Goal: Navigation & Orientation: Understand site structure

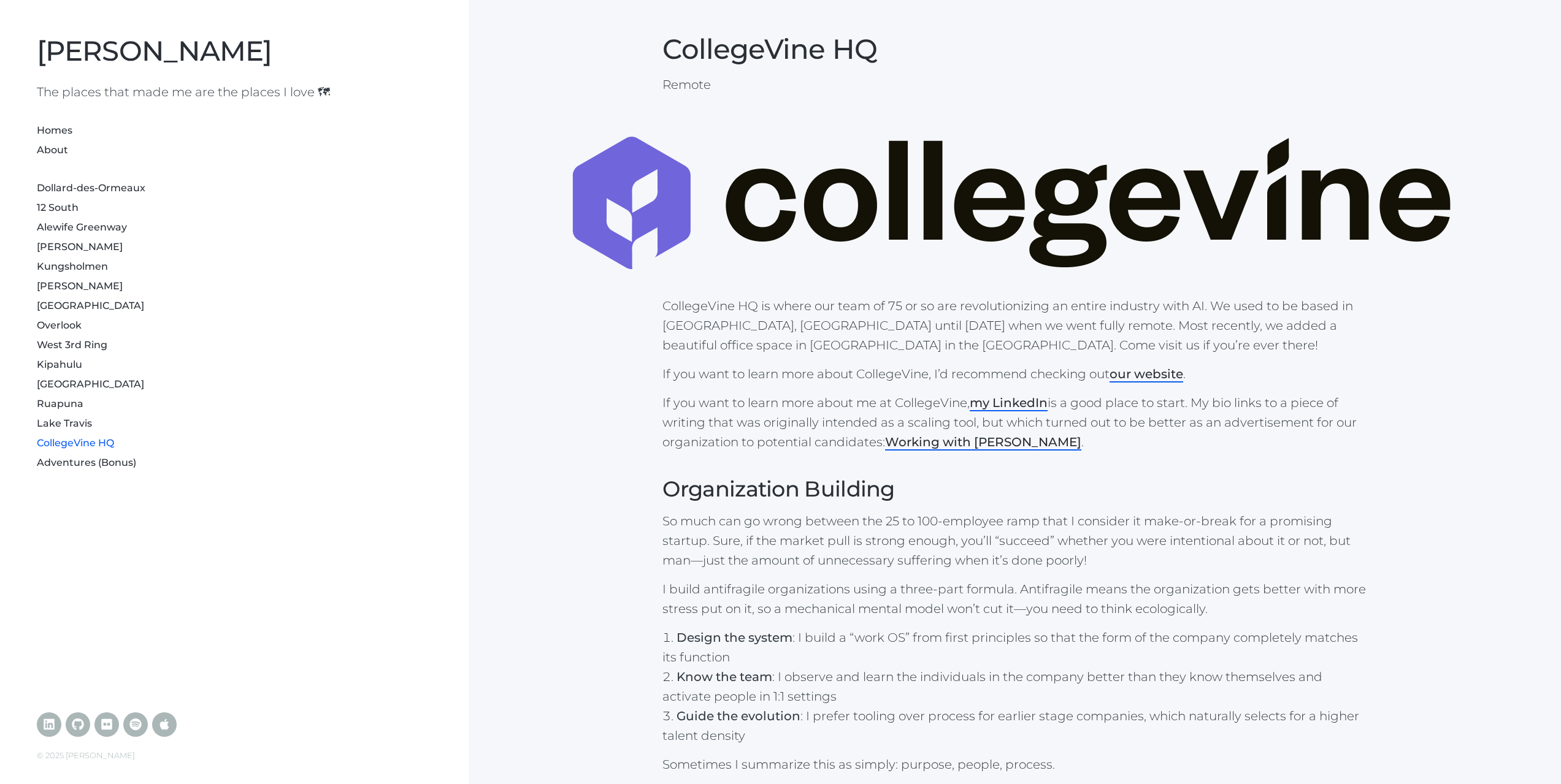
click at [731, 311] on p "CollegeVine HQ is where our team of 75 or so are revolutionizing an entire indu…" at bounding box center [1014, 326] width 704 height 59
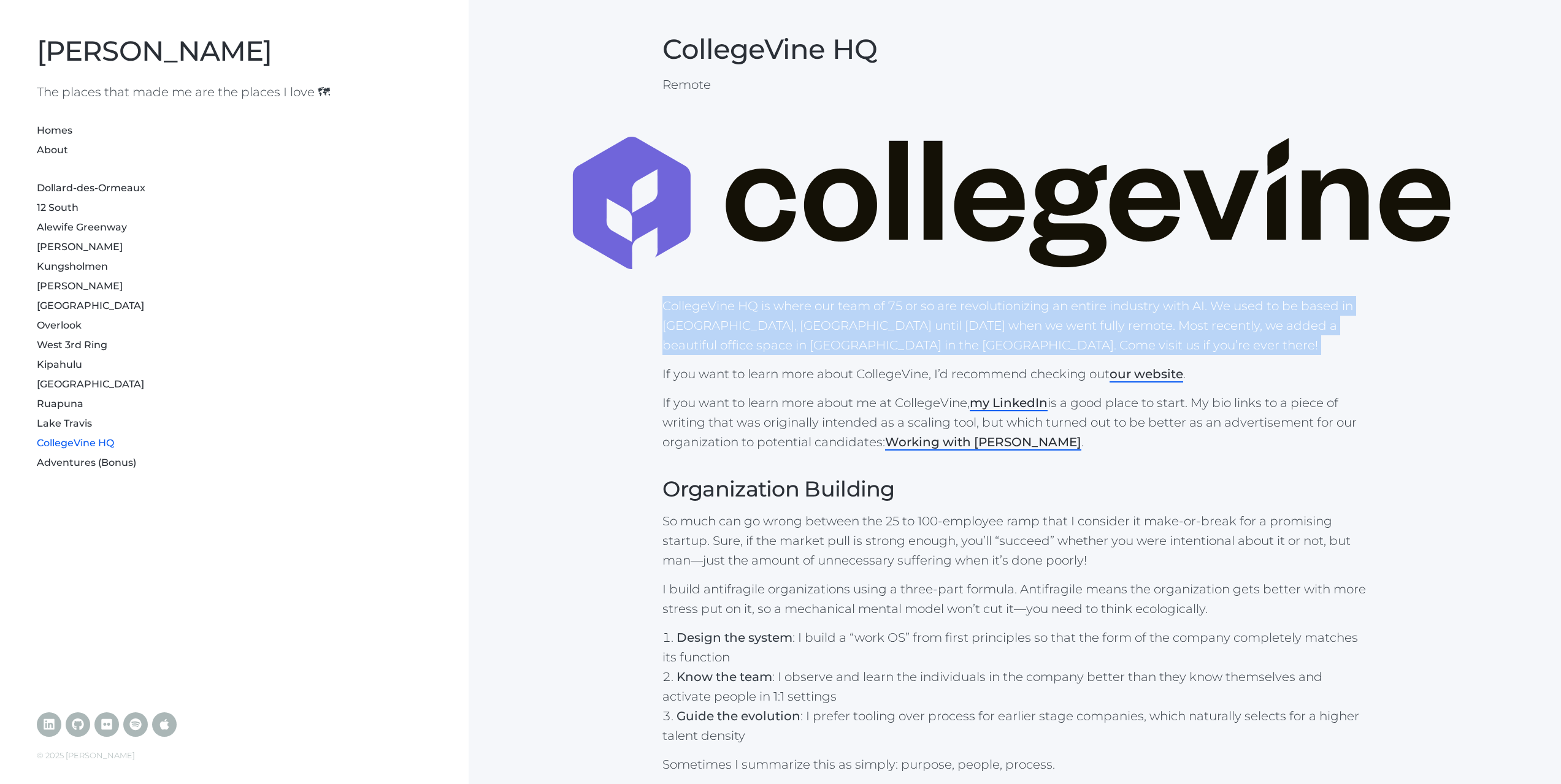
click at [731, 311] on p "CollegeVine HQ is where our team of 75 or so are revolutionizing an entire indu…" at bounding box center [1014, 326] width 704 height 59
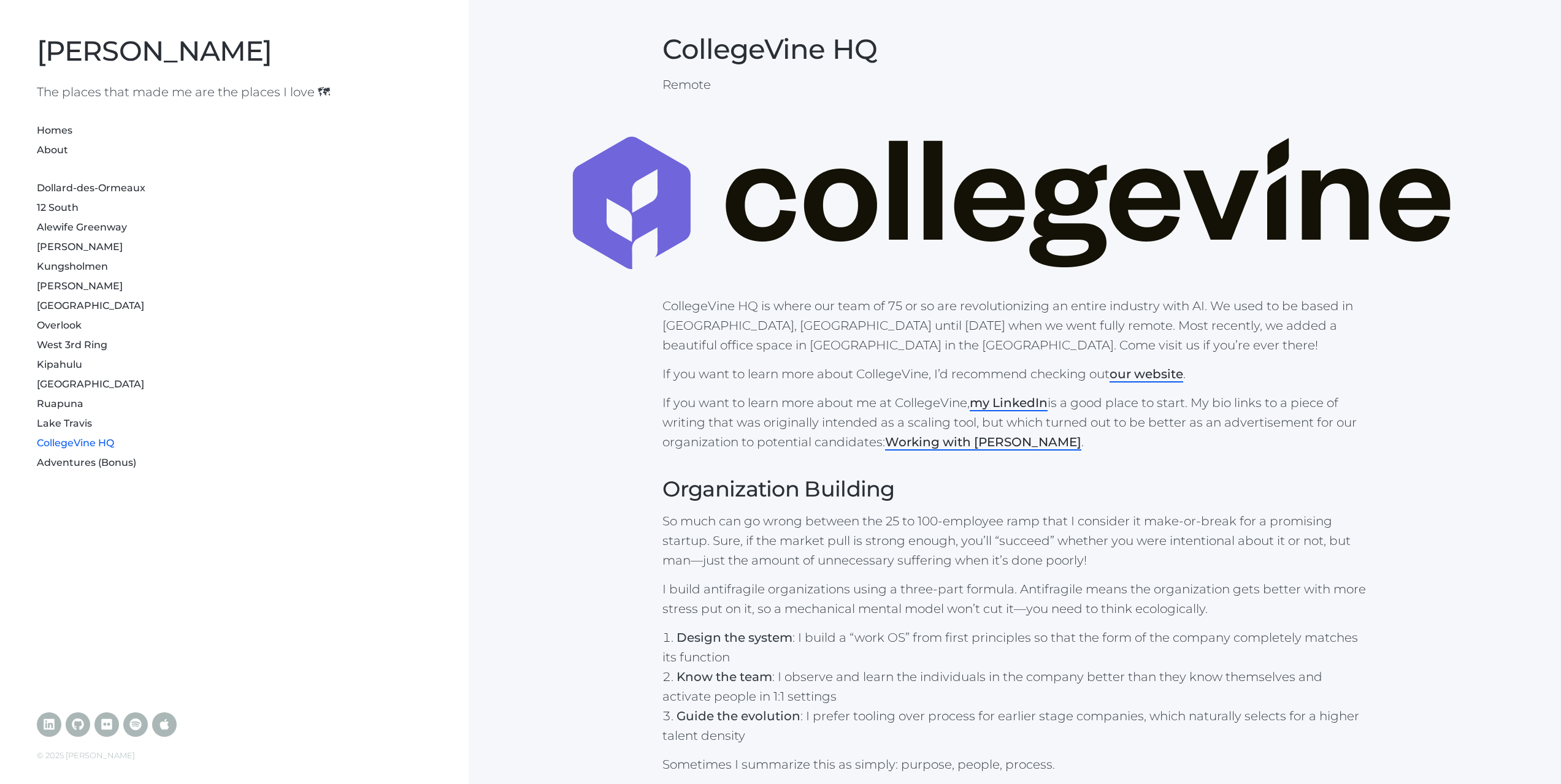
drag, startPoint x: 976, startPoint y: 359, endPoint x: 970, endPoint y: 324, distance: 35.5
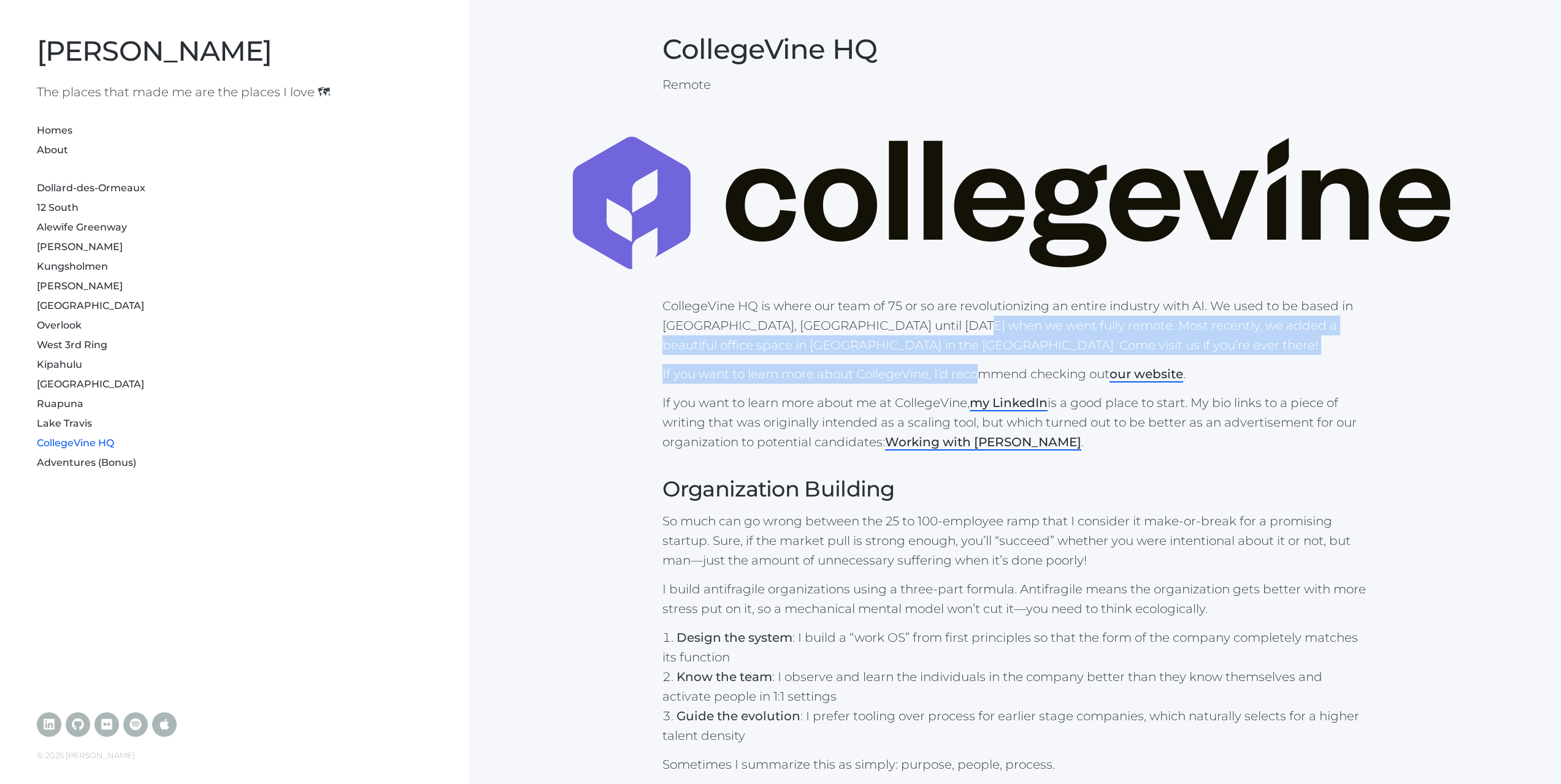
click at [956, 342] on p "CollegeVine HQ is where our team of 75 or so are revolutionizing an entire indu…" at bounding box center [1014, 326] width 704 height 59
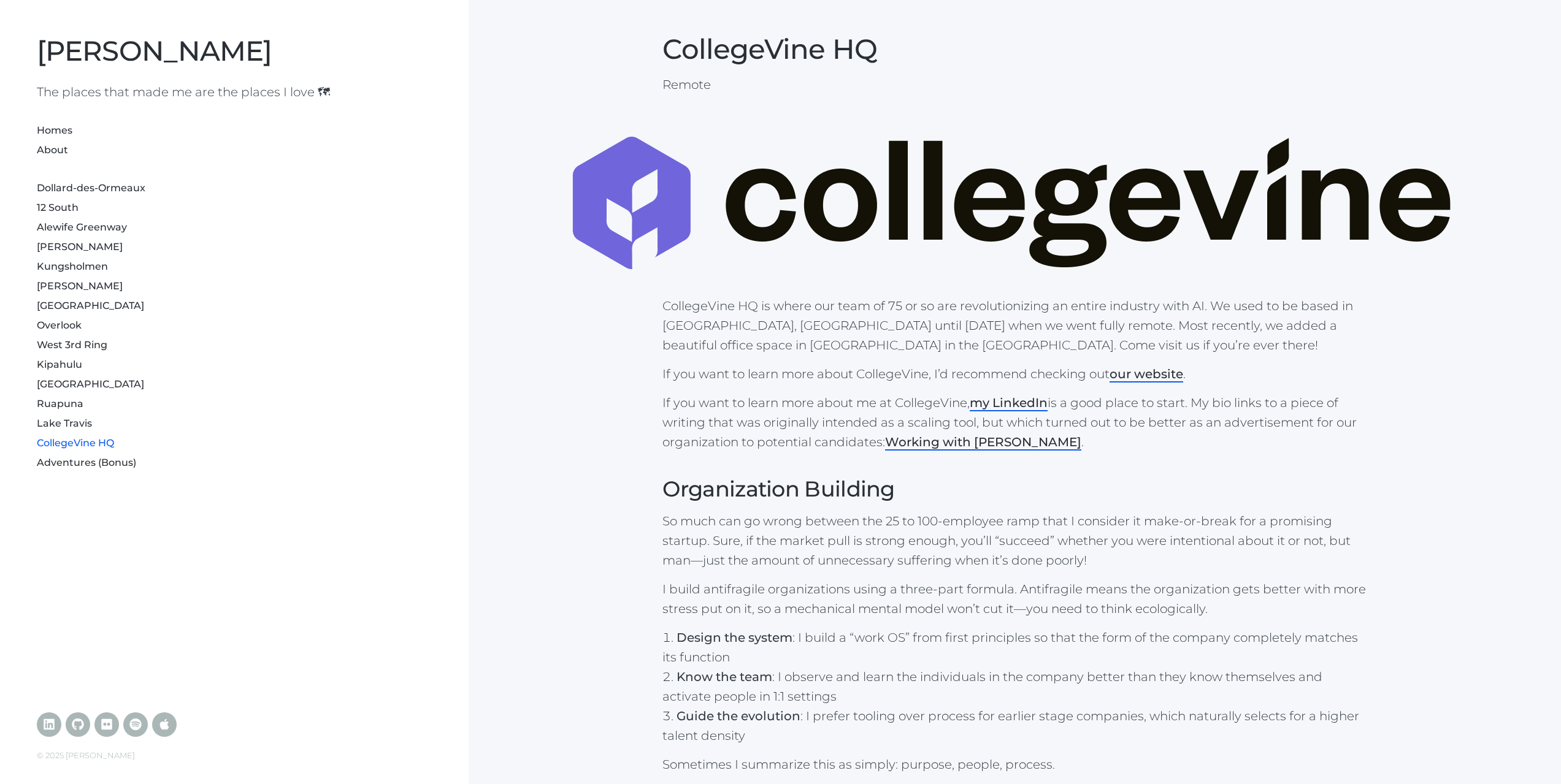
drag, startPoint x: 956, startPoint y: 342, endPoint x: 1007, endPoint y: 330, distance: 52.4
click at [1007, 330] on p "CollegeVine HQ is where our team of 75 or so are revolutionizing an entire indu…" at bounding box center [1014, 326] width 704 height 59
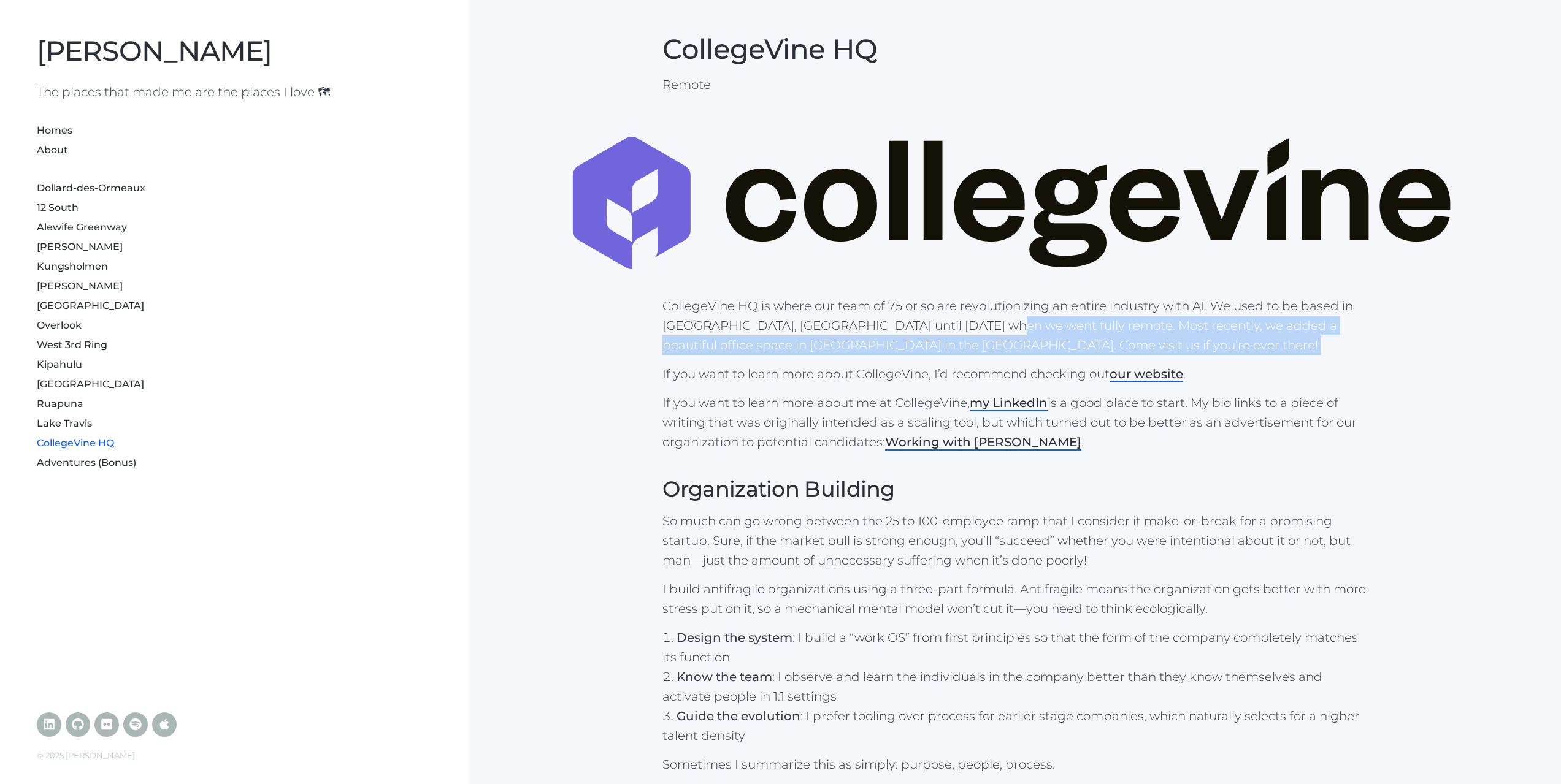
click at [1007, 330] on p "CollegeVine HQ is where our team of 75 or so are revolutionizing an entire indu…" at bounding box center [1014, 326] width 704 height 59
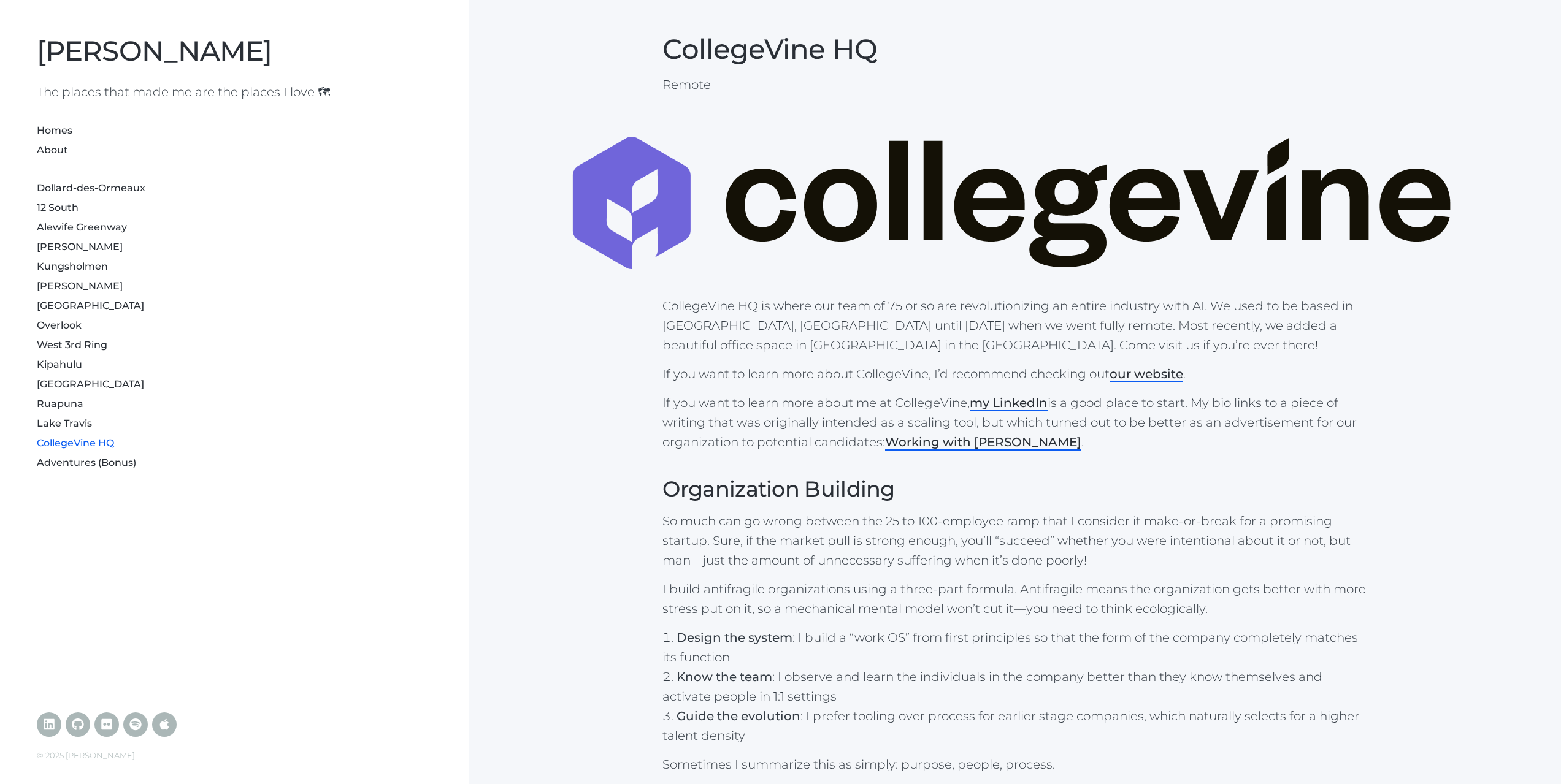
click at [1007, 330] on p "CollegeVine HQ is where our team of 75 or so are revolutionizing an entire indu…" at bounding box center [1014, 326] width 704 height 59
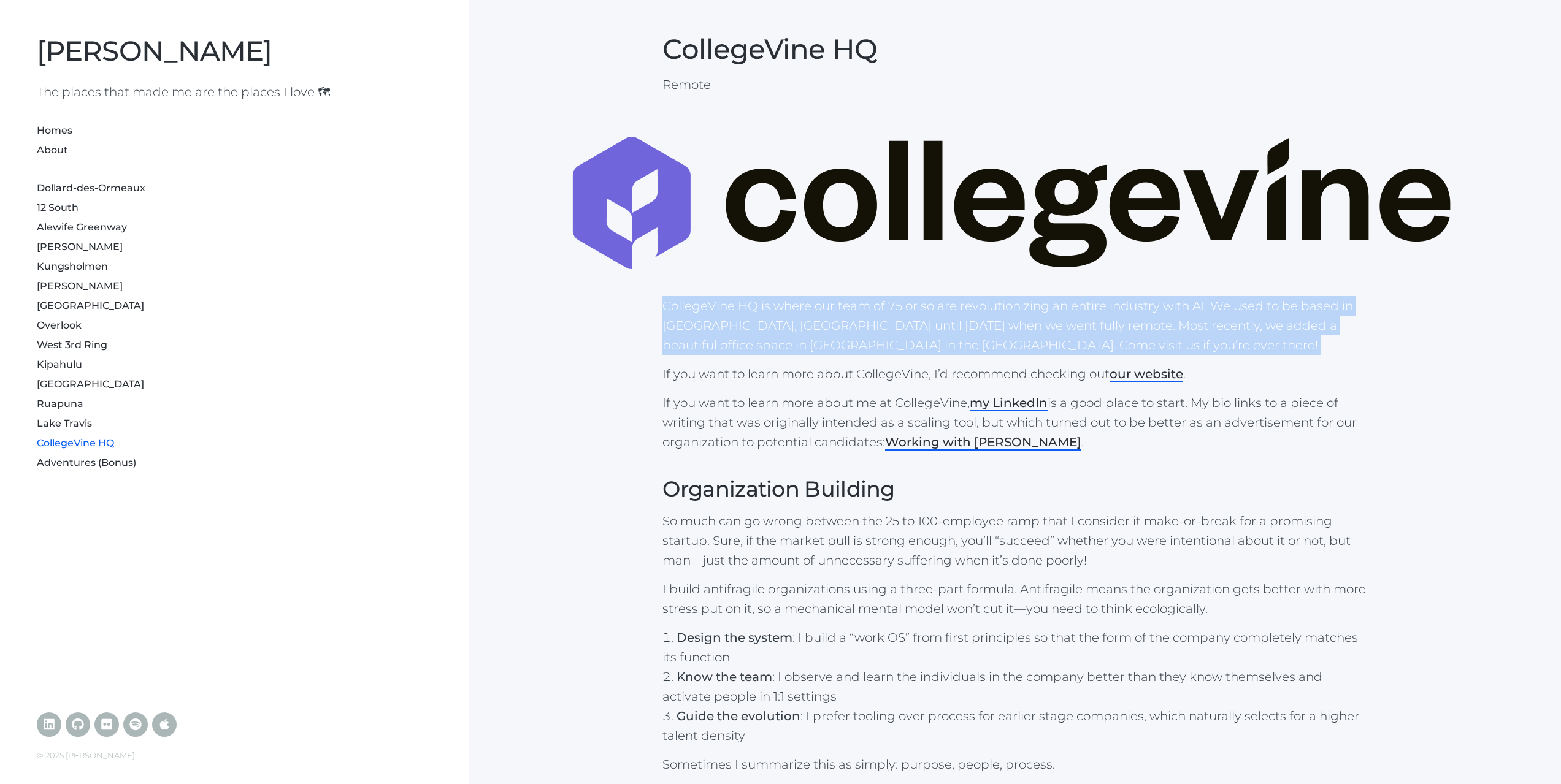
click at [804, 375] on p "If you want to learn more about CollegeVine, I’d recommend checking out our web…" at bounding box center [1014, 374] width 704 height 20
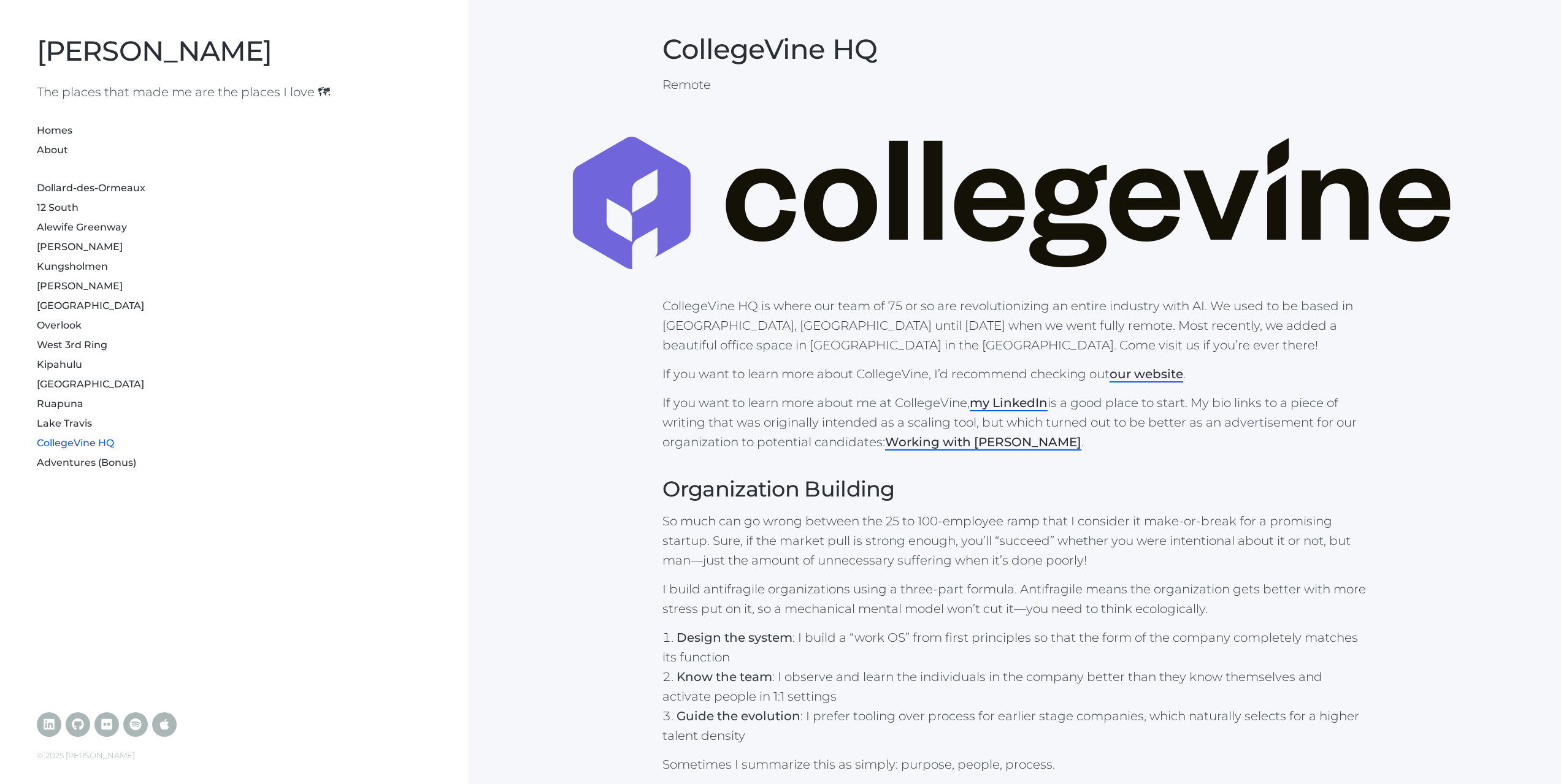
click at [804, 375] on p "If you want to learn more about CollegeVine, I’d recommend checking out our web…" at bounding box center [1014, 374] width 704 height 20
click at [774, 420] on p "If you want to learn more about me at CollegeVine, my LinkedIn is a good place …" at bounding box center [1014, 422] width 704 height 59
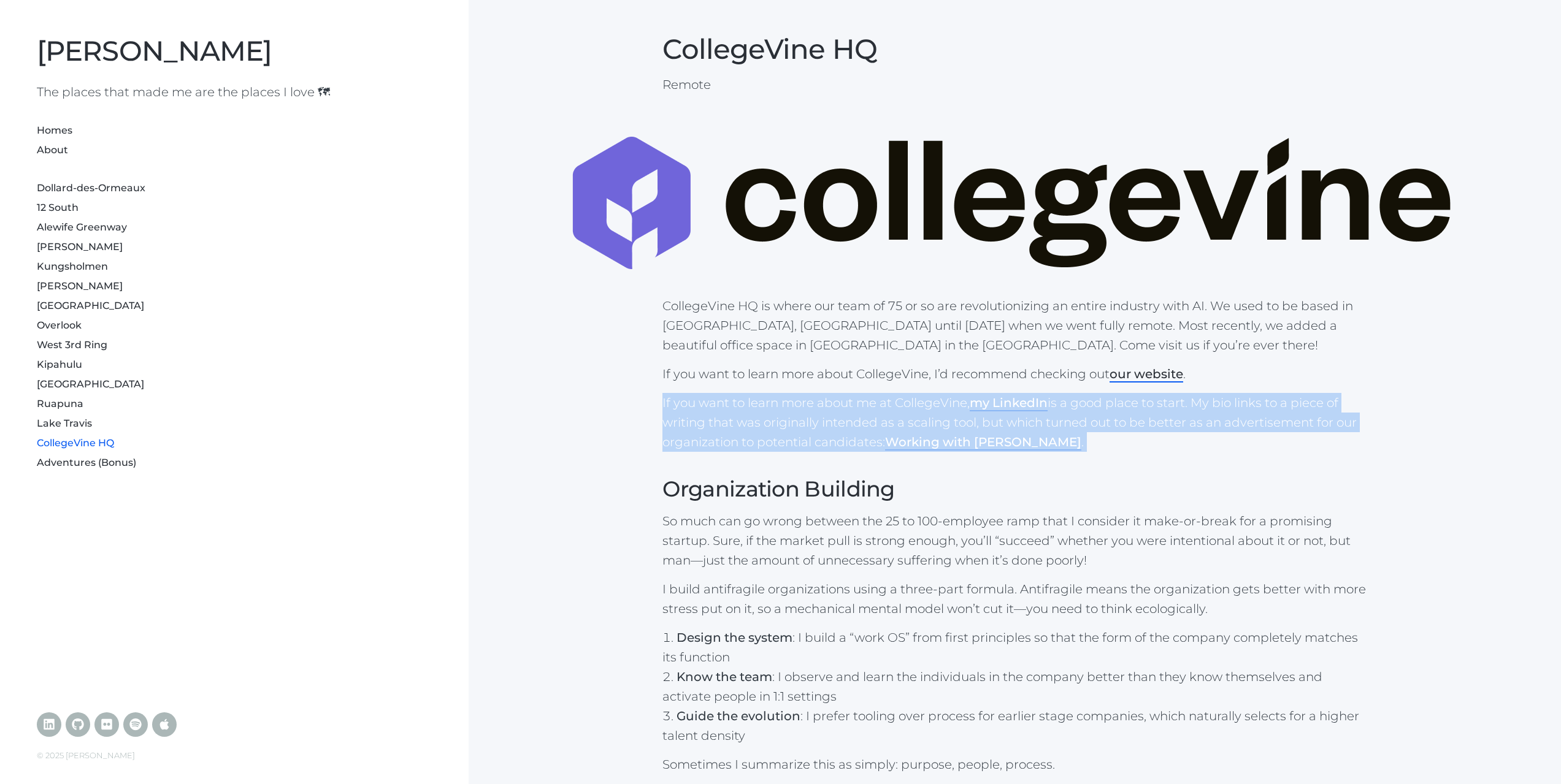
click at [774, 420] on p "If you want to learn more about me at CollegeVine, my LinkedIn is a good place …" at bounding box center [1014, 422] width 704 height 59
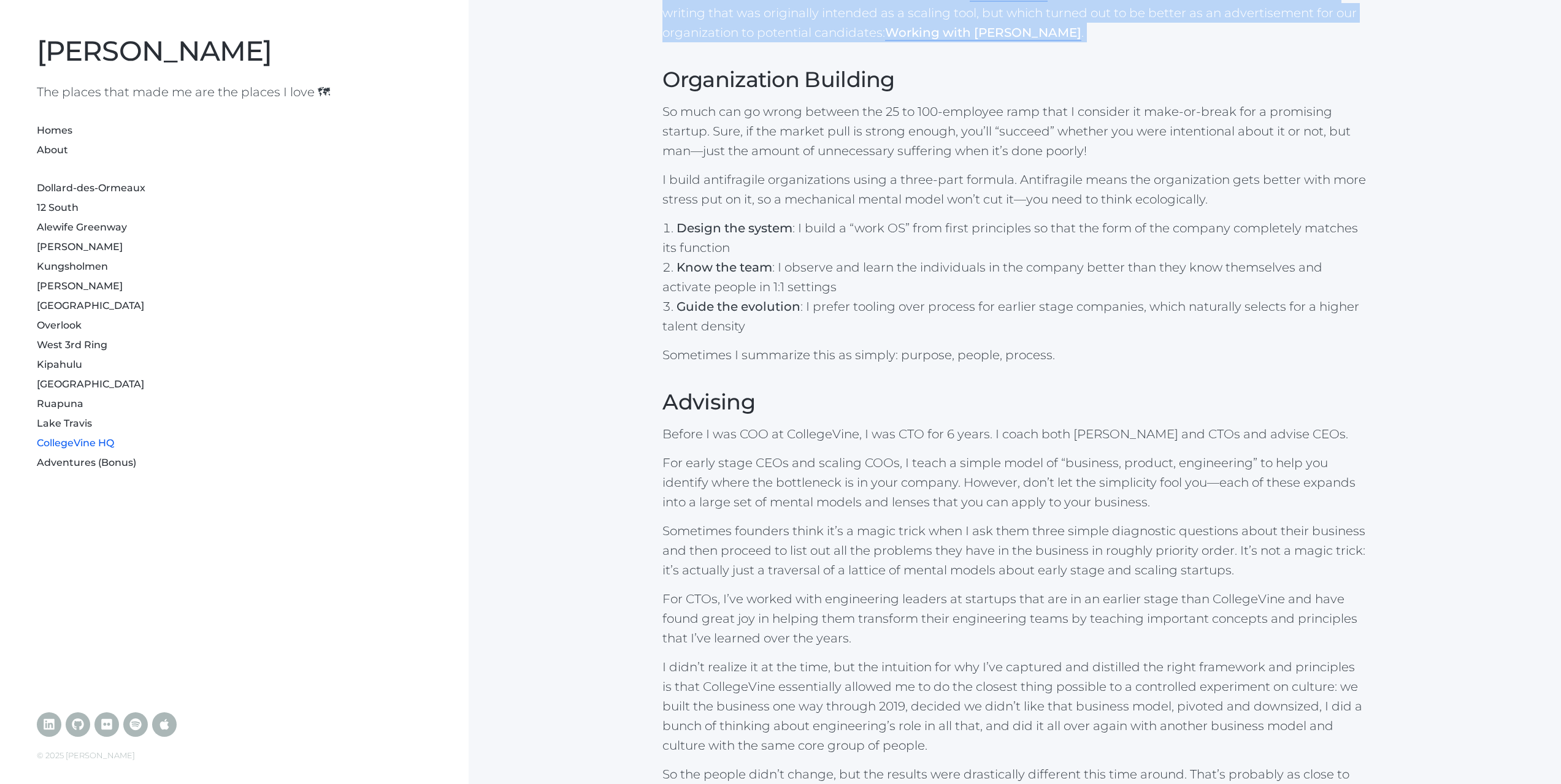
click at [800, 364] on div "CollegeVine HQ is where our team of 75 or so are revolutionizing an entire indu…" at bounding box center [1014, 520] width 1083 height 1597
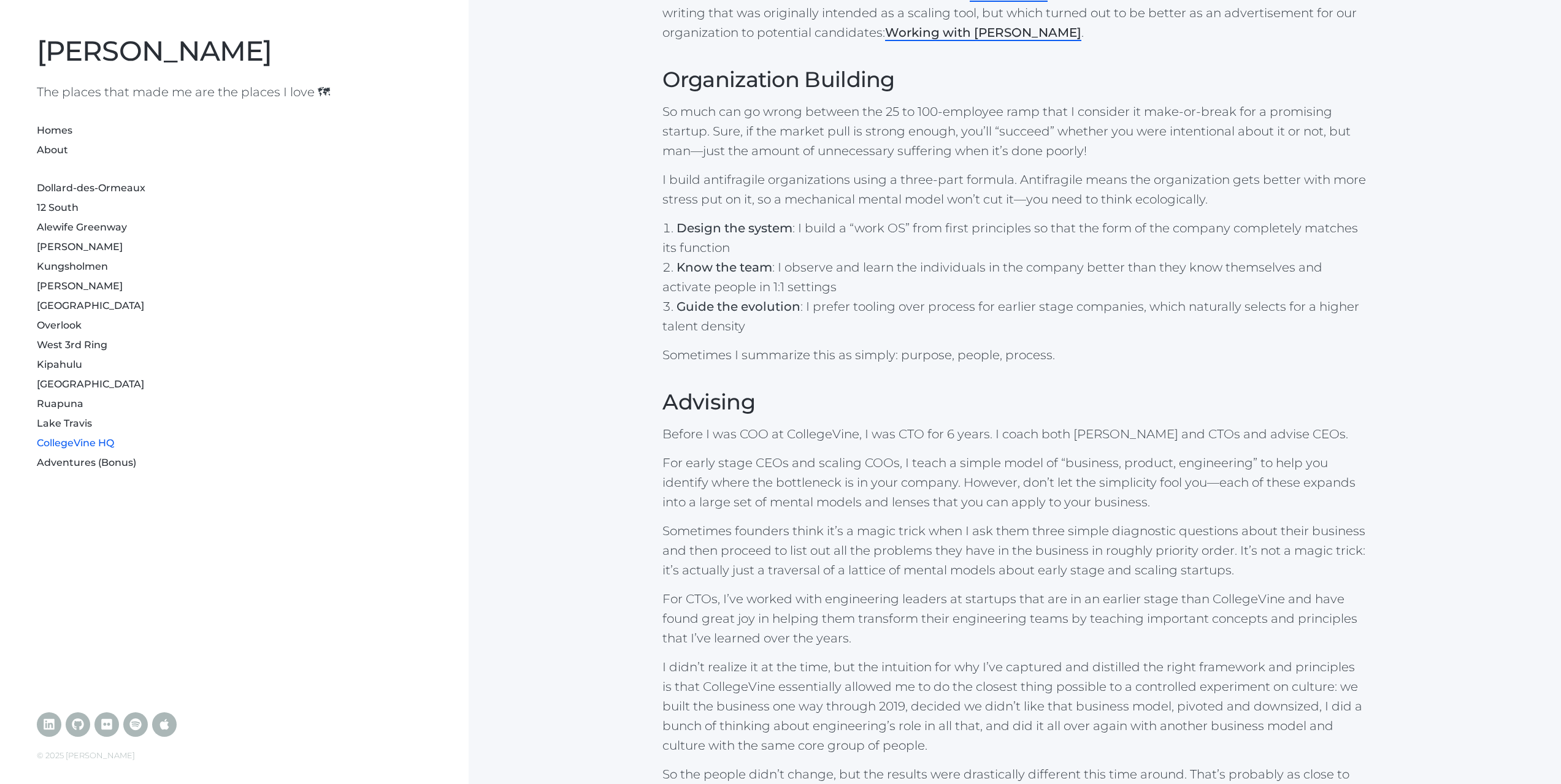
scroll to position [234, 0]
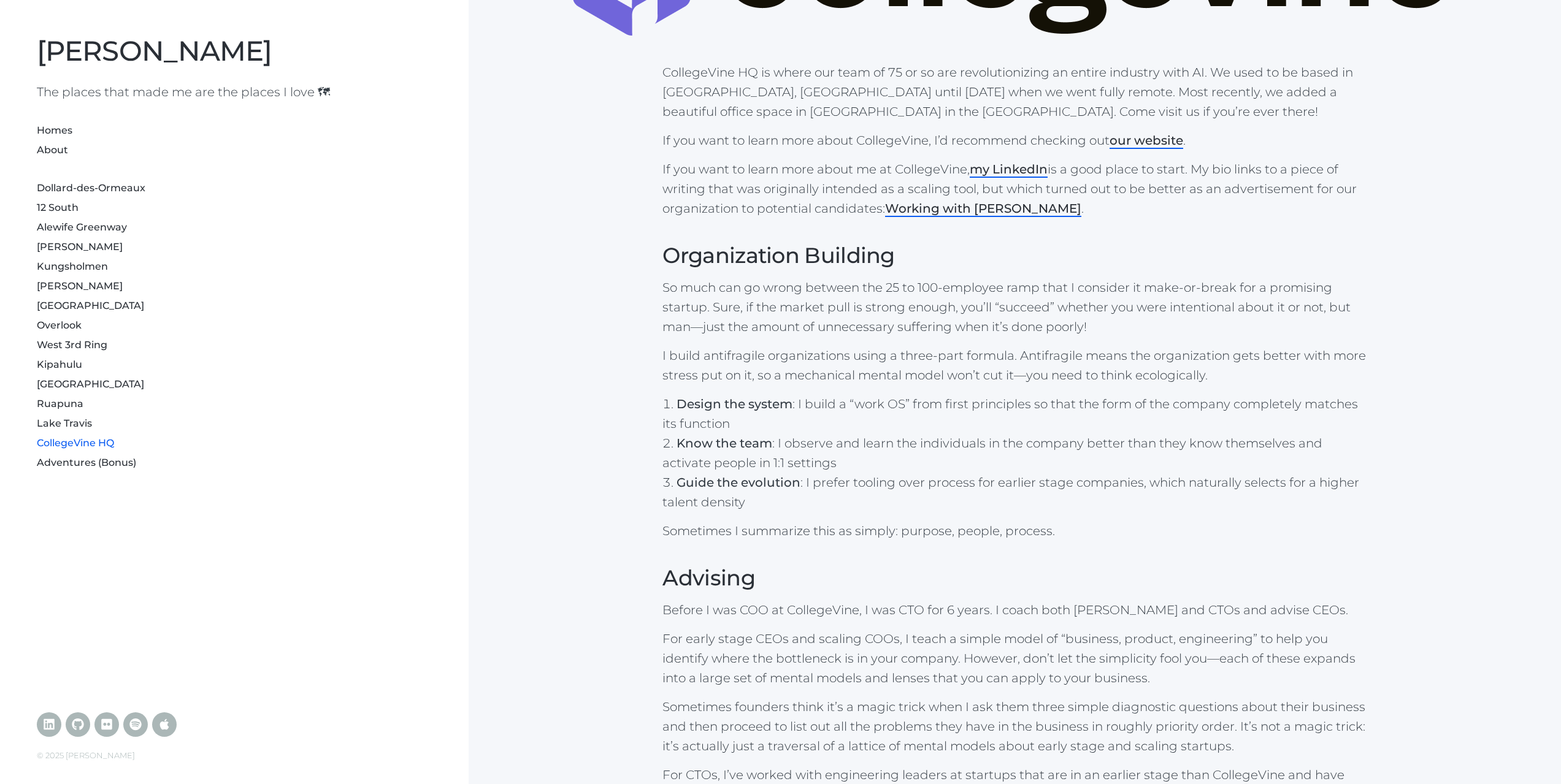
drag, startPoint x: 664, startPoint y: 255, endPoint x: 970, endPoint y: 503, distance: 393.9
click at [970, 503] on div "CollegeVine HQ is where our team of 75 or so are revolutionizing an entire indu…" at bounding box center [1014, 696] width 1083 height 1597
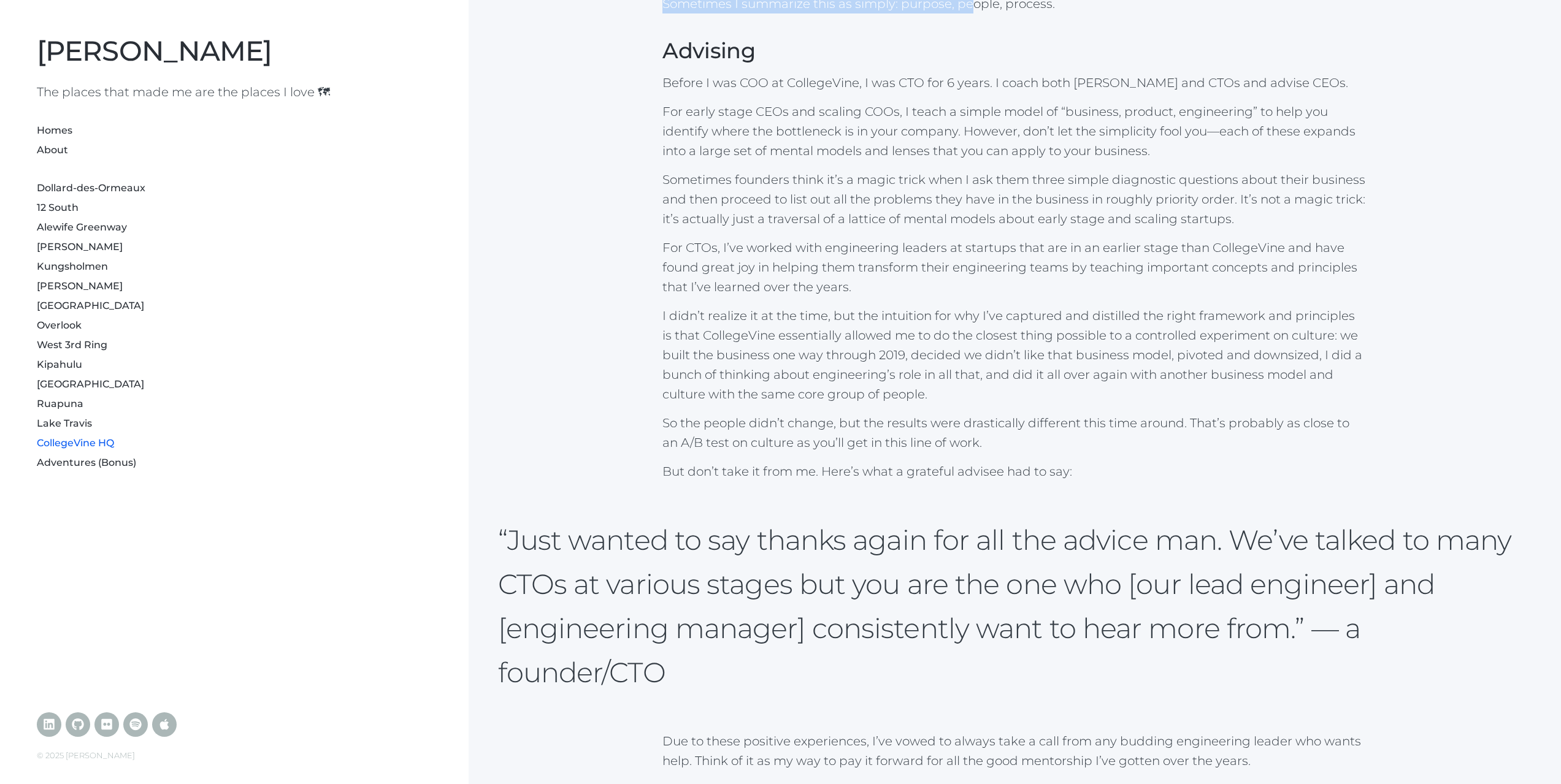
scroll to position [820, 0]
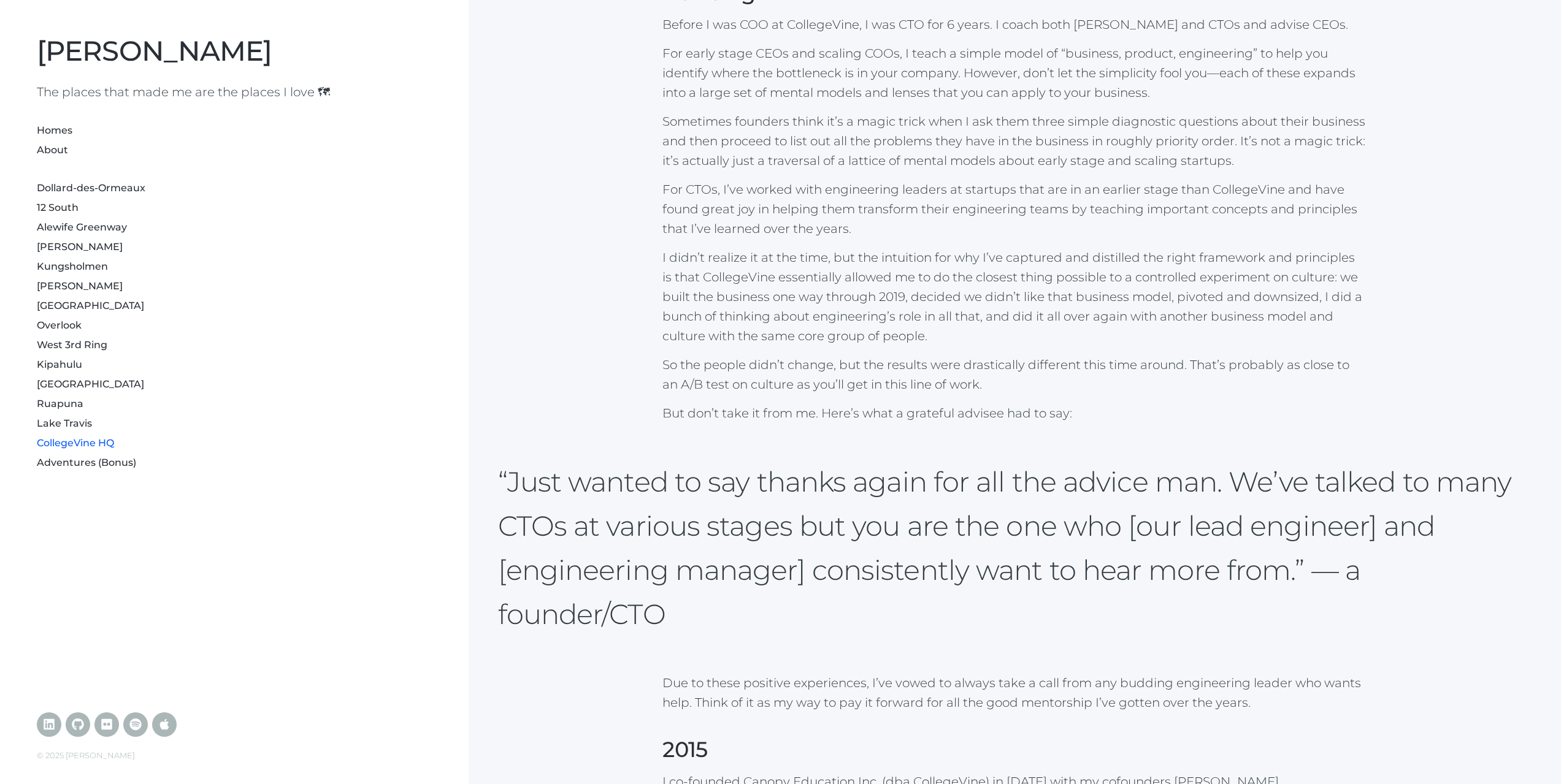
click at [77, 260] on li "Kungsholmen" at bounding box center [234, 265] width 395 height 20
click at [79, 265] on link "Kungsholmen" at bounding box center [72, 266] width 71 height 12
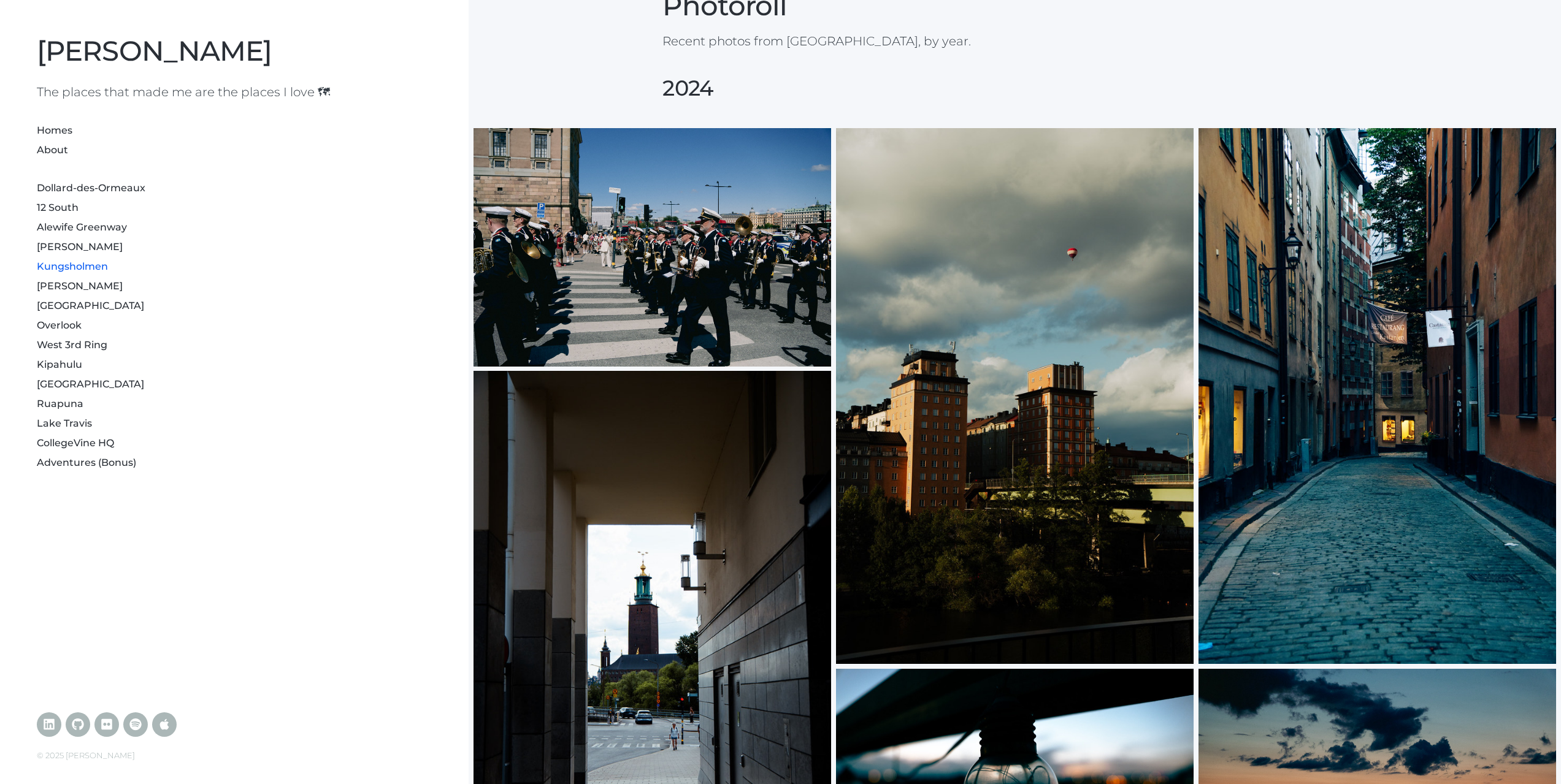
scroll to position [5776, 0]
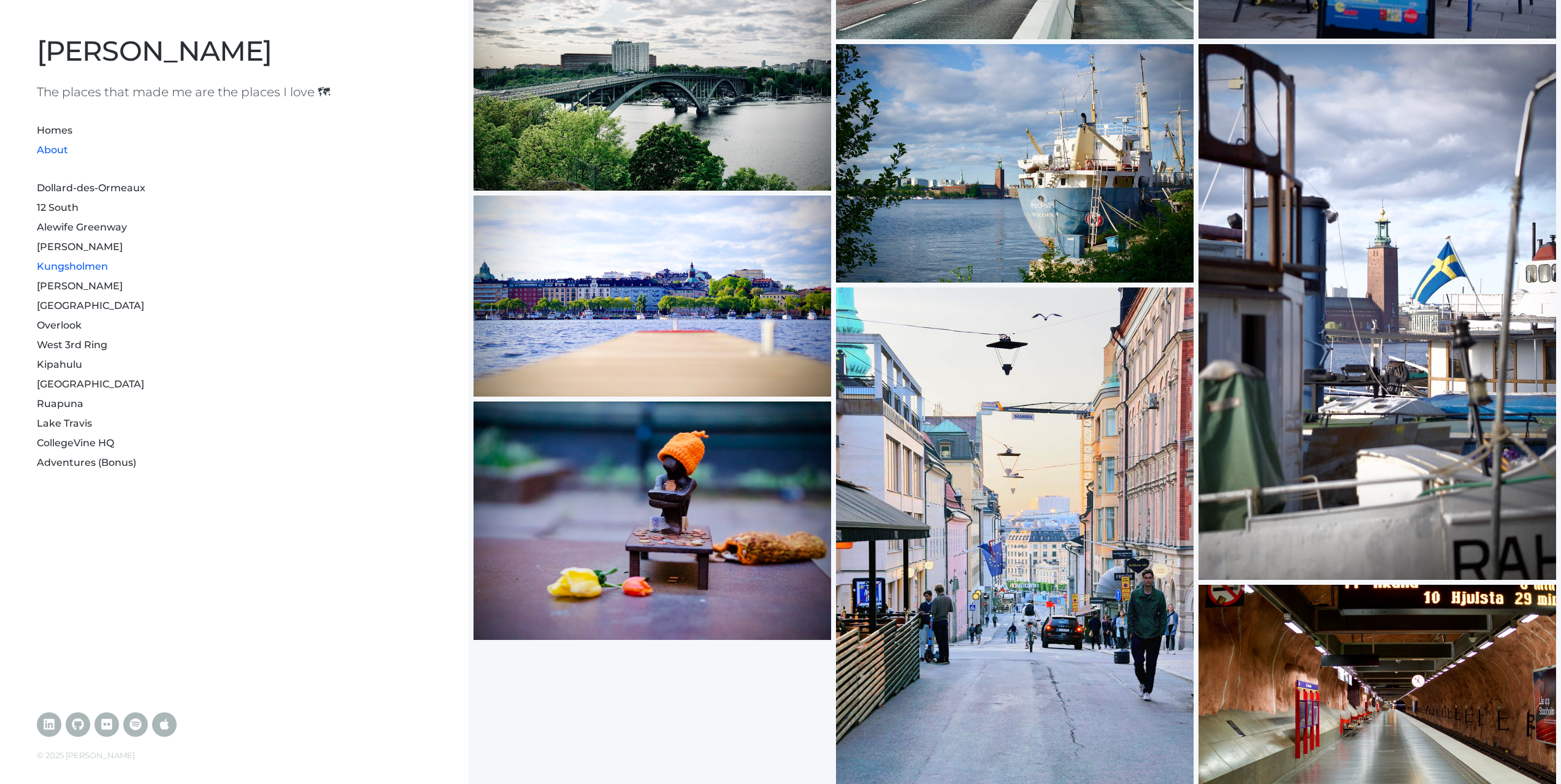
click at [59, 144] on link "About" at bounding box center [52, 149] width 31 height 12
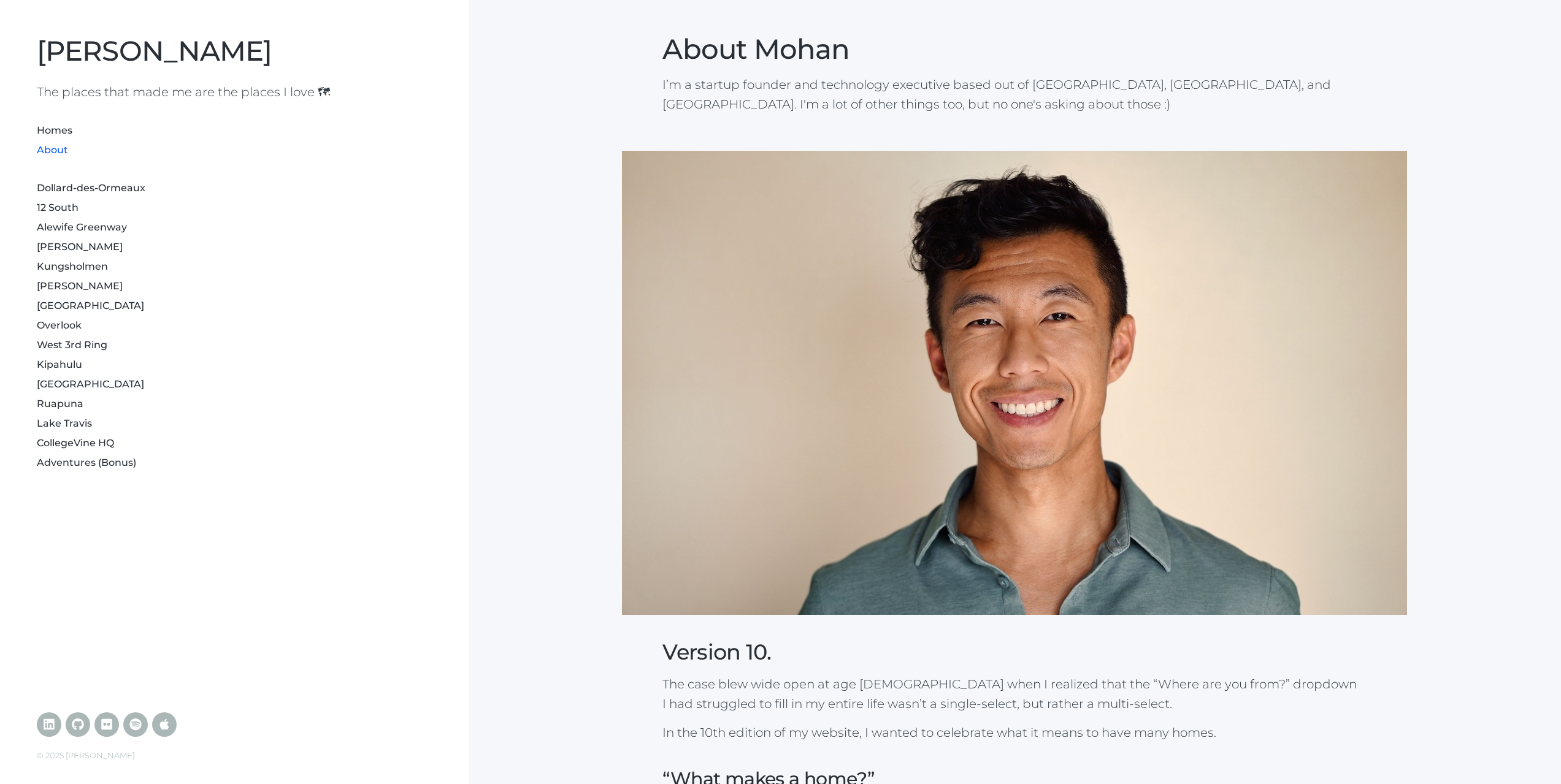
click at [910, 96] on p "I’m a startup founder and technology executive based out of Nashville, Portland…" at bounding box center [1014, 95] width 704 height 39
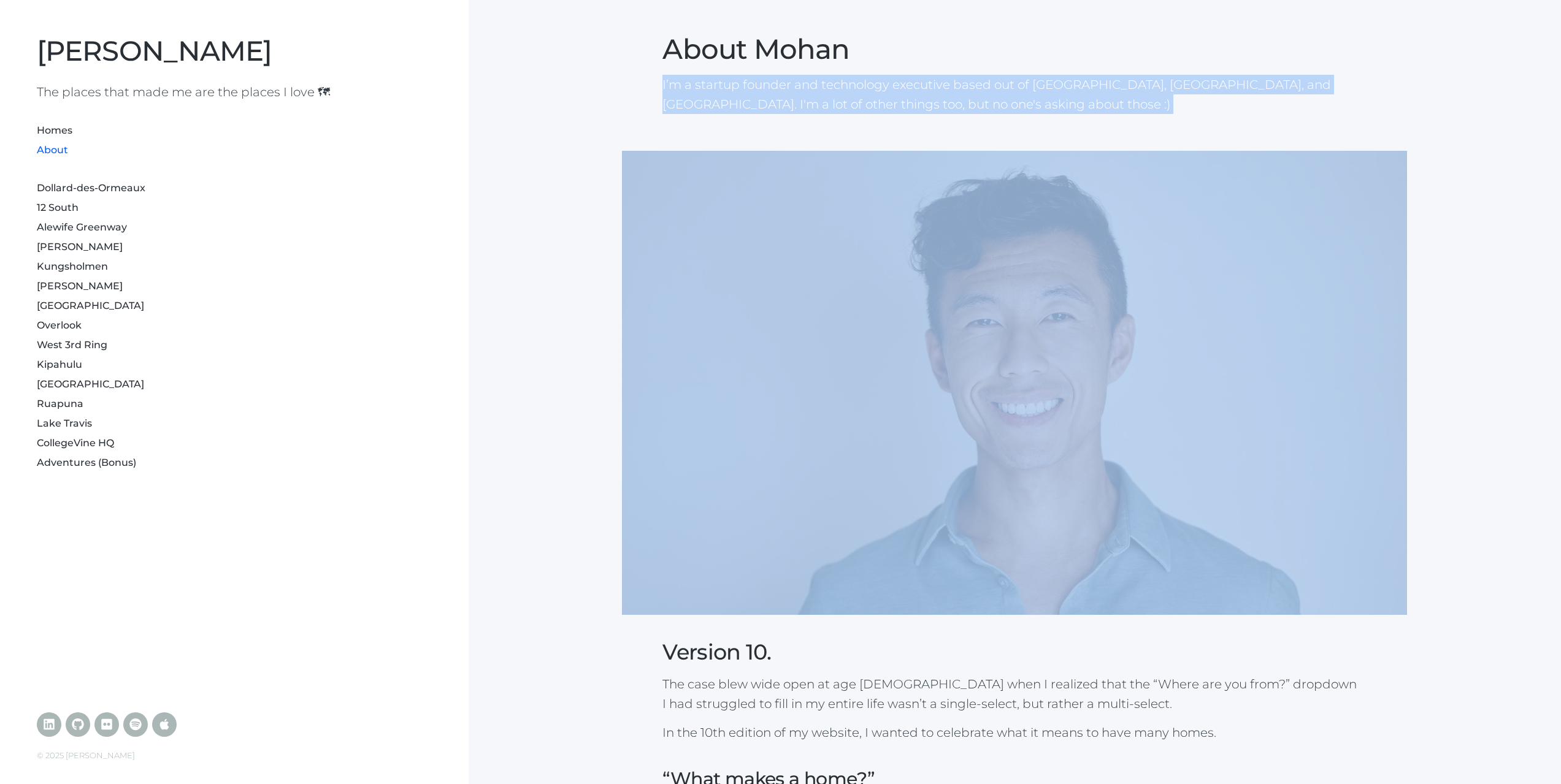
click at [910, 96] on p "I’m a startup founder and technology executive based out of Nashville, Portland…" at bounding box center [1014, 95] width 704 height 39
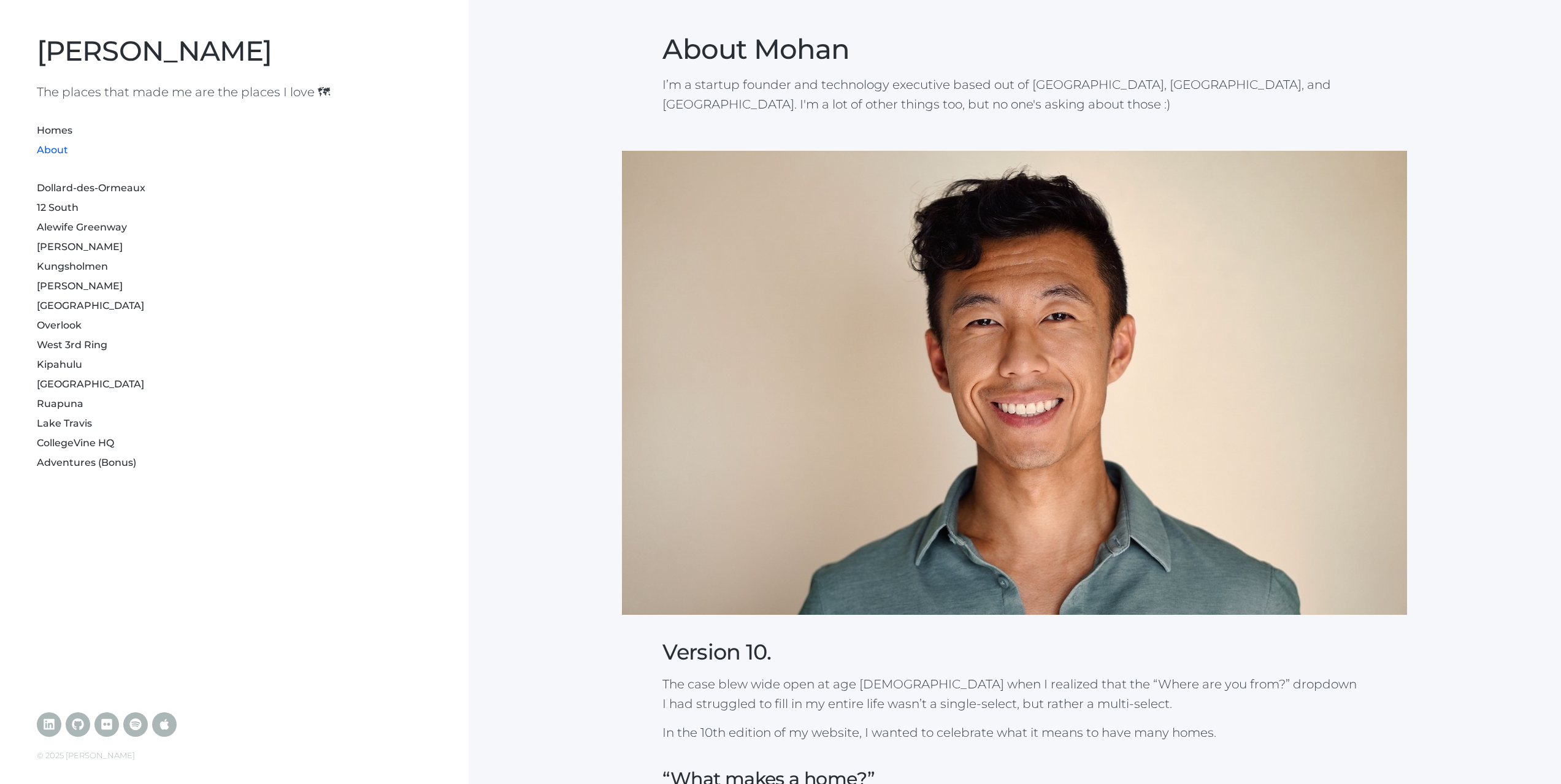
drag, startPoint x: 971, startPoint y: 115, endPoint x: 932, endPoint y: 71, distance: 58.8
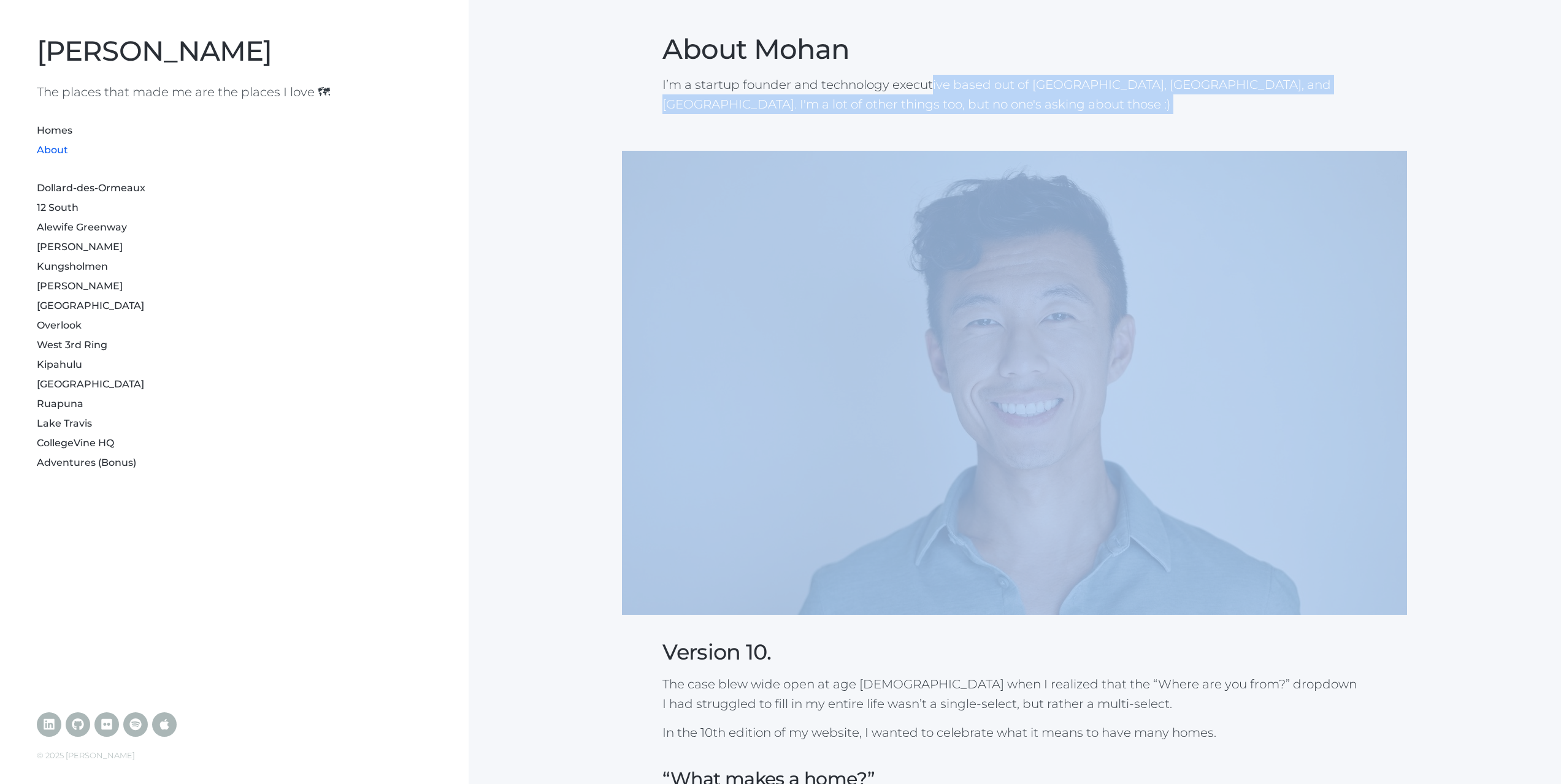
click at [930, 99] on p "I’m a startup founder and technology executive based out of Nashville, Portland…" at bounding box center [1014, 95] width 704 height 39
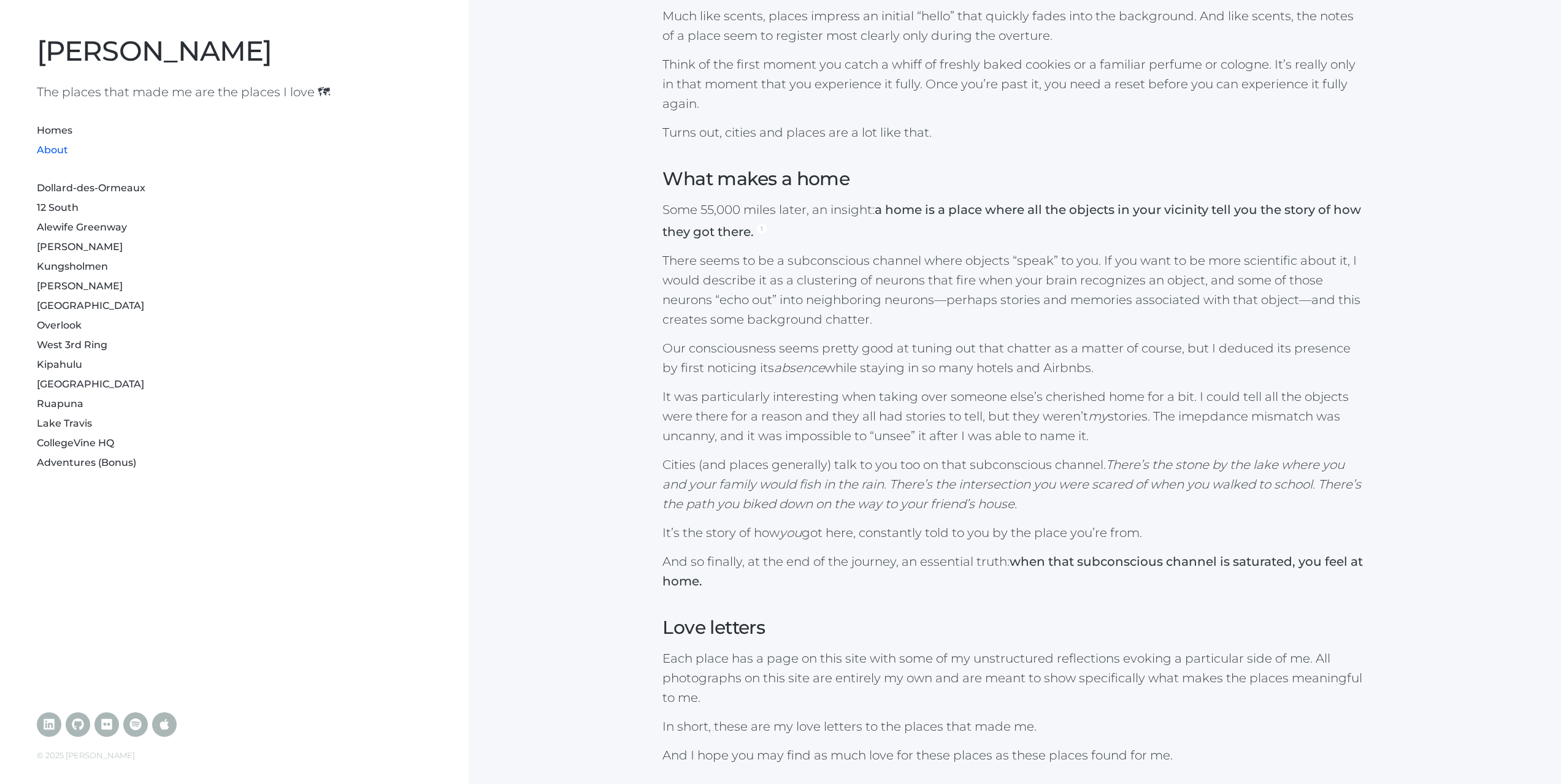
scroll to position [1014, 0]
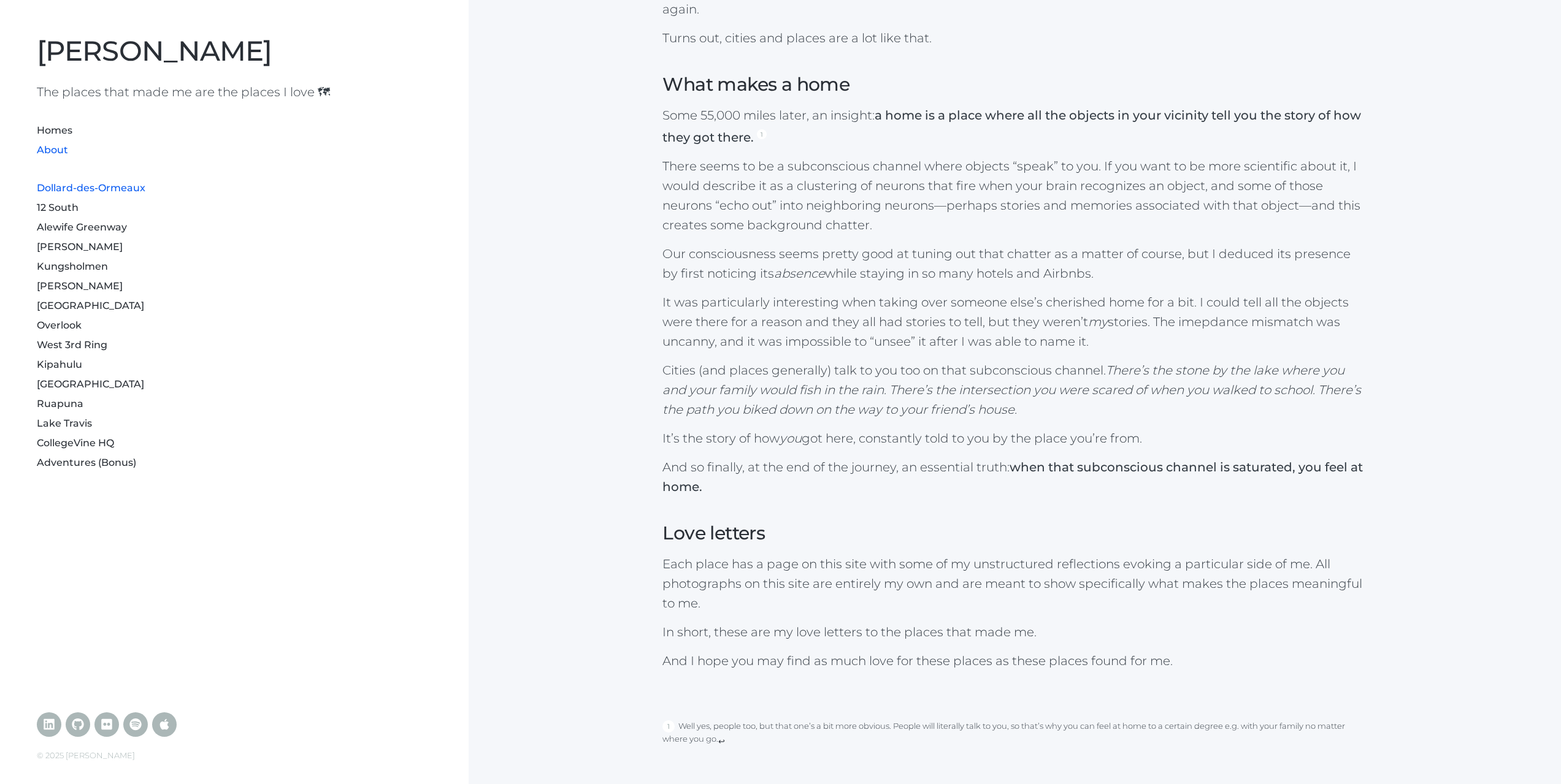
click at [66, 191] on link "Dollard-des-Ormeaux" at bounding box center [91, 188] width 109 height 12
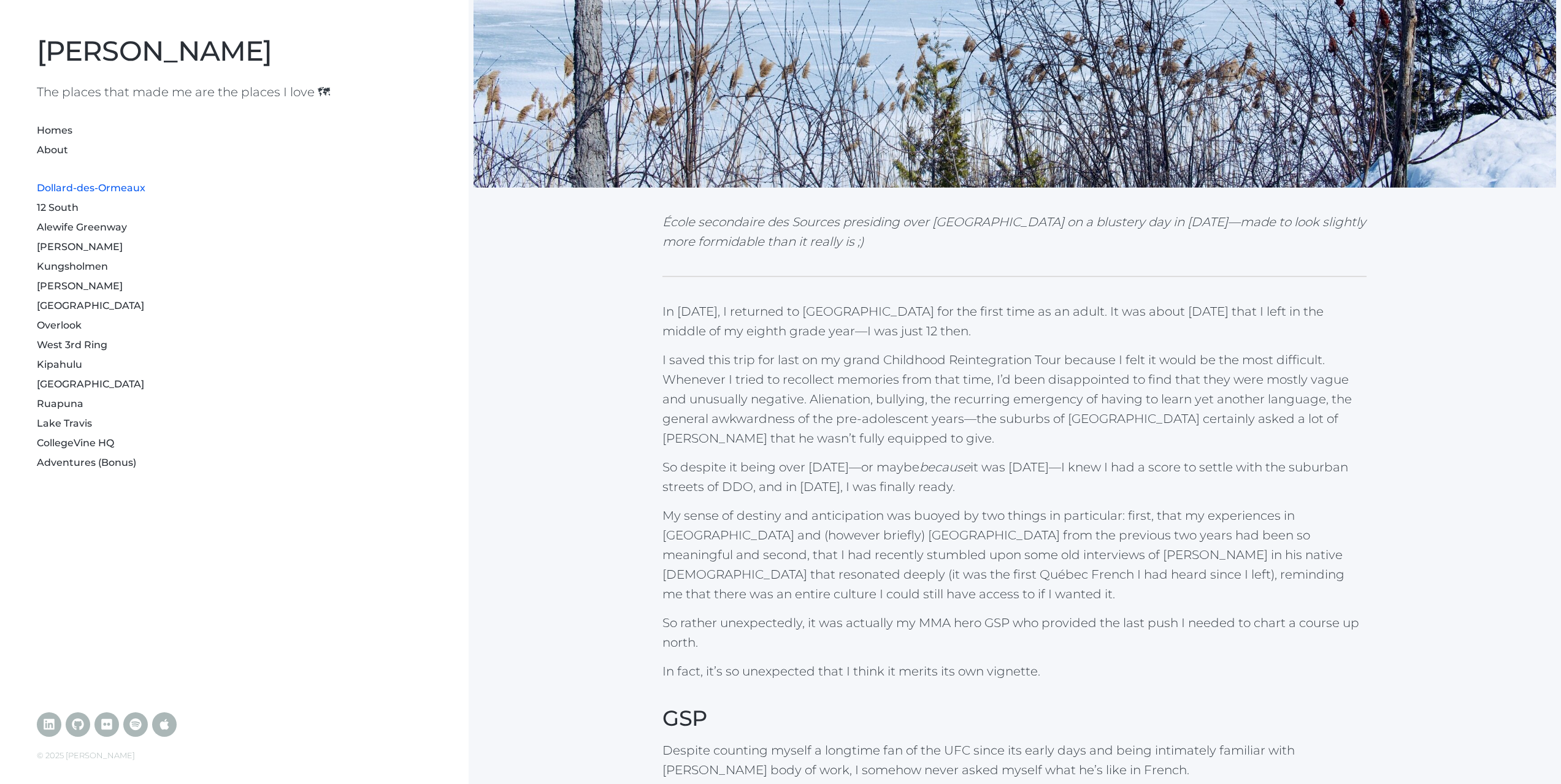
scroll to position [614, 0]
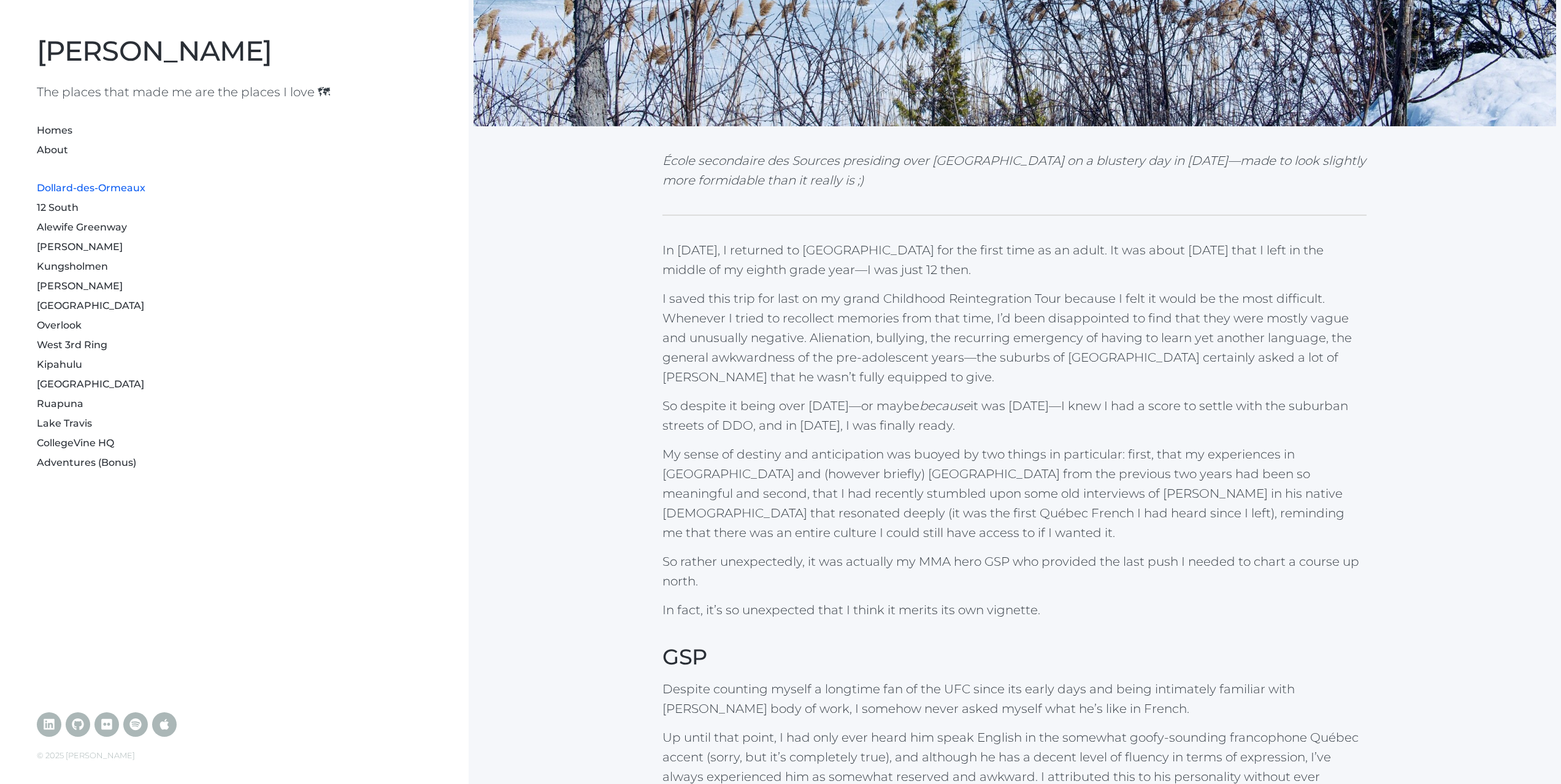
click at [781, 255] on p "In March of 2023, I returned to Québec for the first time as an adult. It was a…" at bounding box center [1014, 260] width 704 height 39
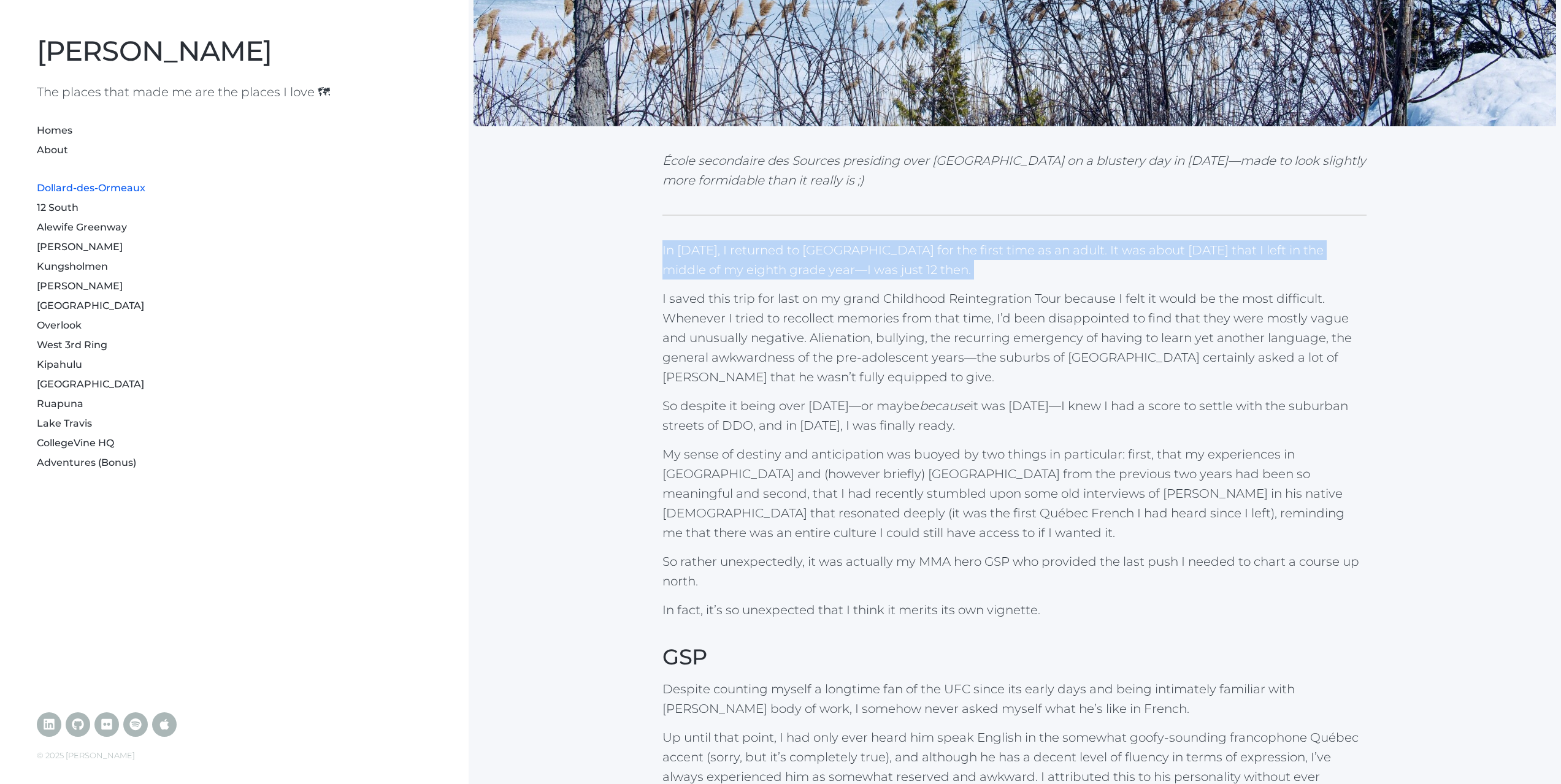
click at [885, 246] on p "In March of 2023, I returned to Québec for the first time as an adult. It was a…" at bounding box center [1014, 260] width 704 height 39
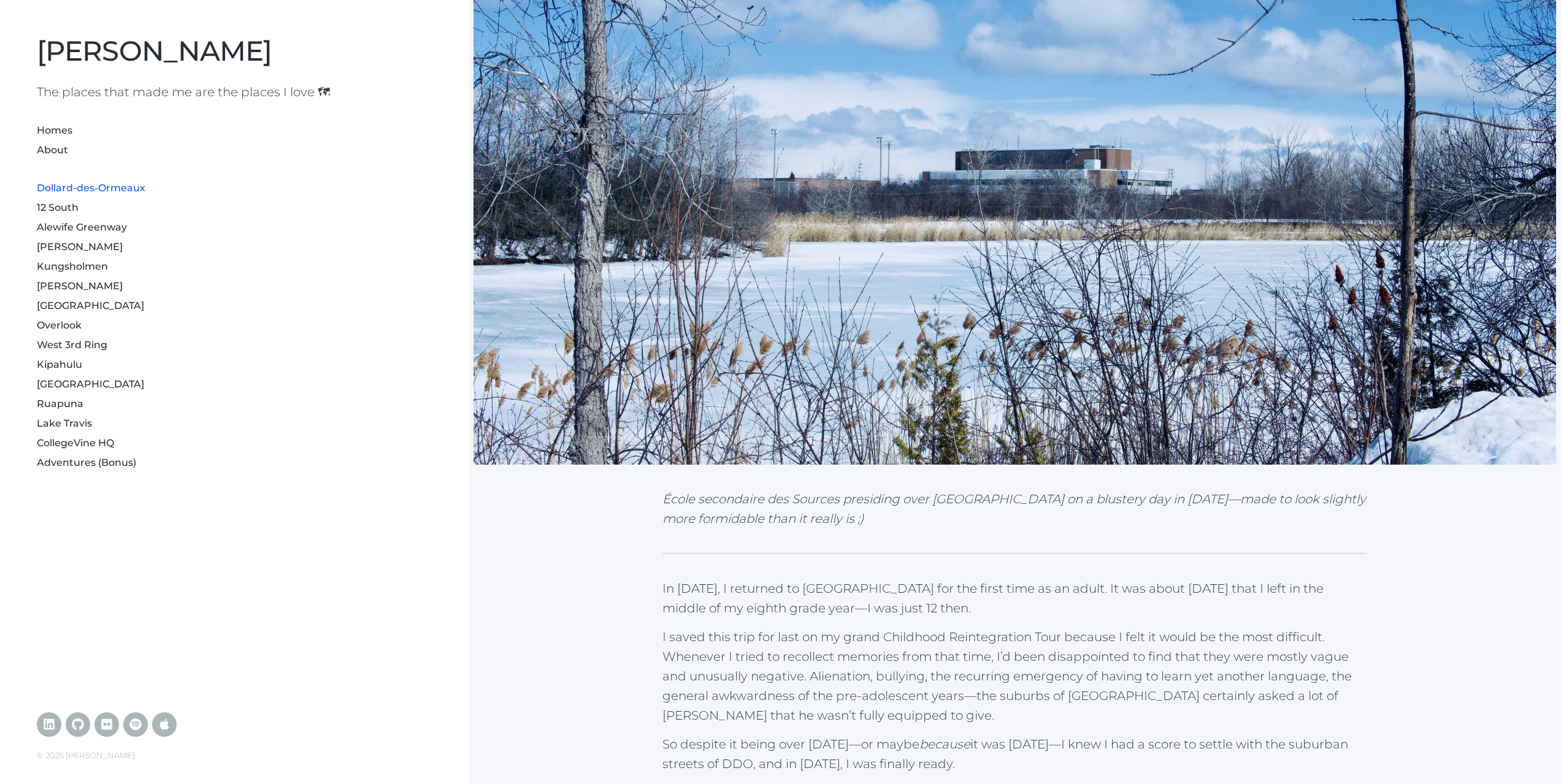
scroll to position [0, 0]
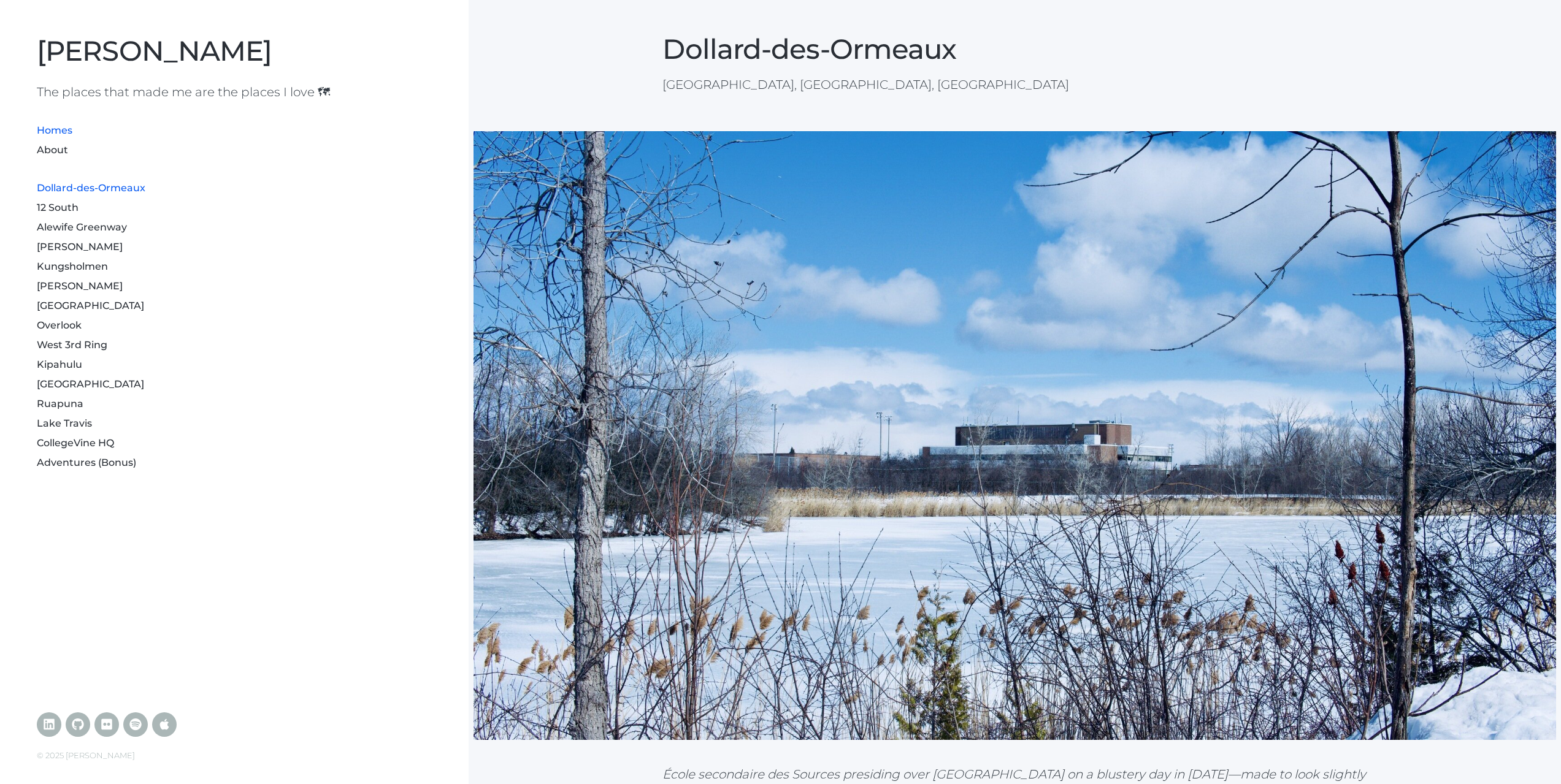
click at [58, 129] on link "Homes" at bounding box center [54, 129] width 36 height 12
